Goal: Navigation & Orientation: Go to known website

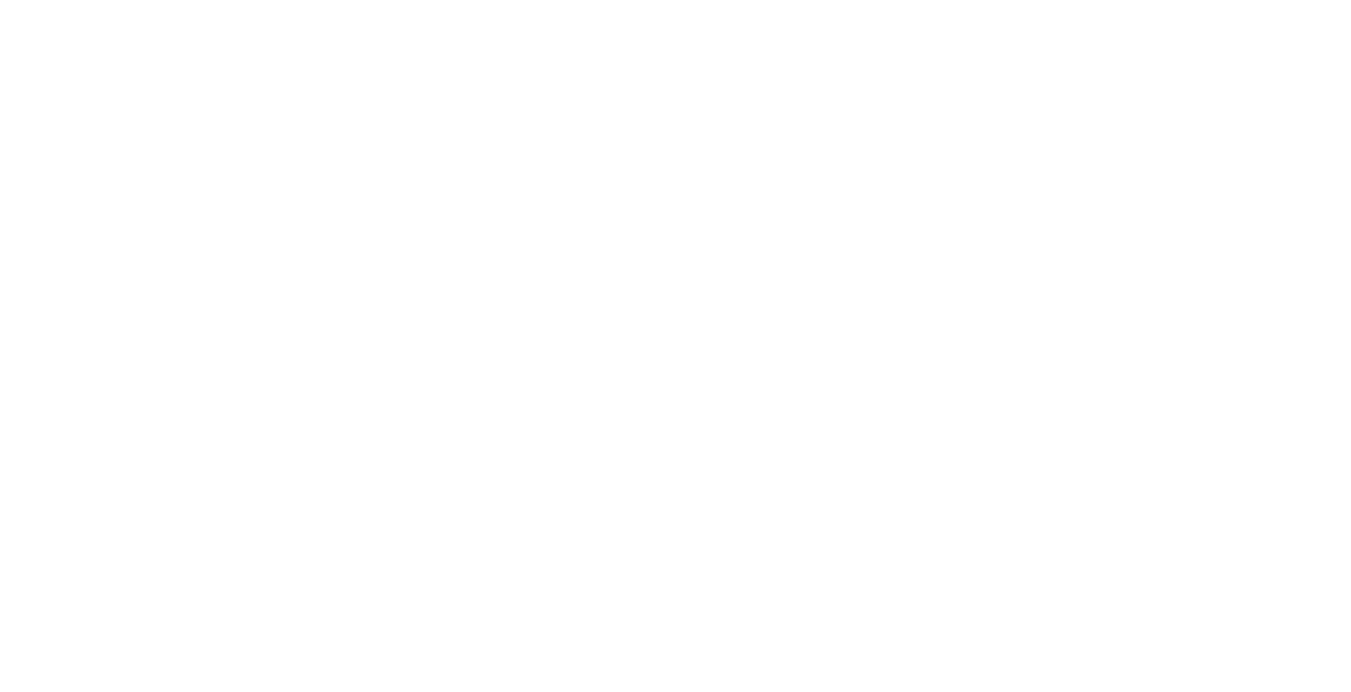
scroll to position [3553, 0]
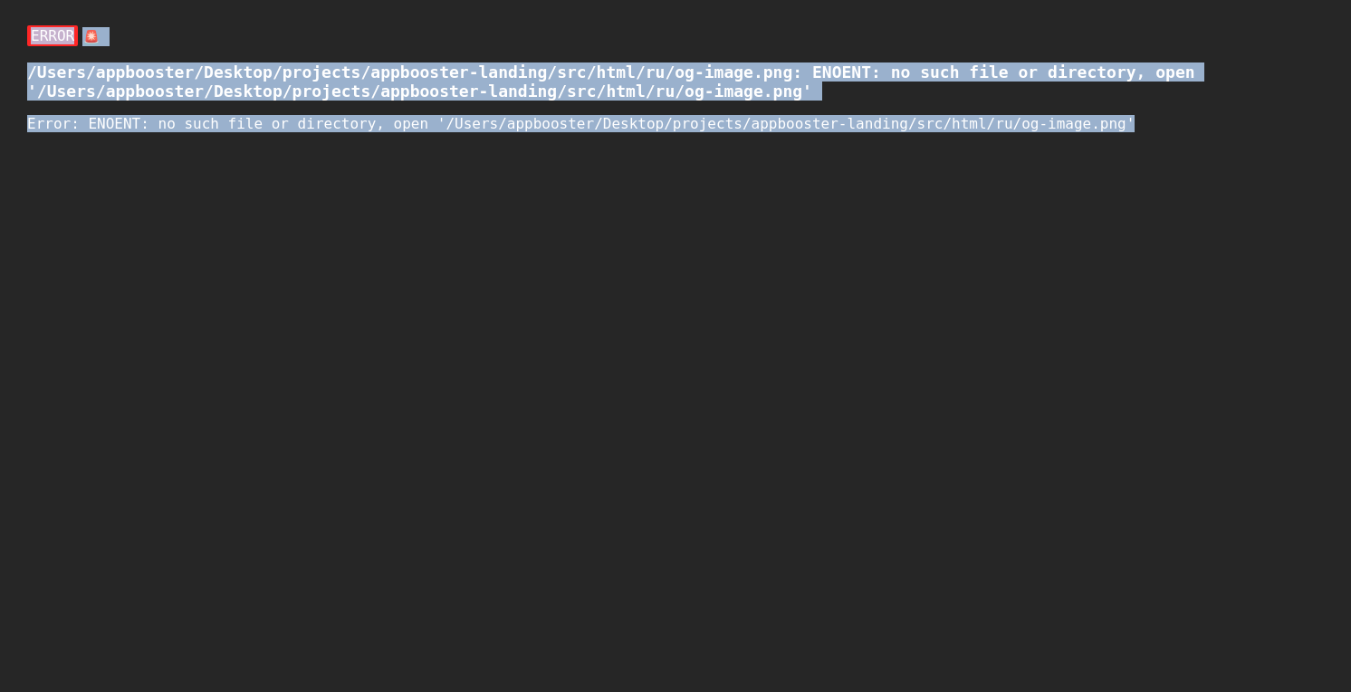
drag, startPoint x: 1144, startPoint y: 126, endPoint x: 0, endPoint y: 34, distance: 1147.3
click at [0, 34] on div "ERROR 🚨 /Users/appbooster/Desktop/projects/appbooster-landing/src/html/ru/og-im…" at bounding box center [702, 373] width 1405 height 746
copy div "ERROR 🚨 /Users/appbooster/Desktop/projects/appbooster-landing/src/html/ru/og-im…"
